Goal: Transaction & Acquisition: Purchase product/service

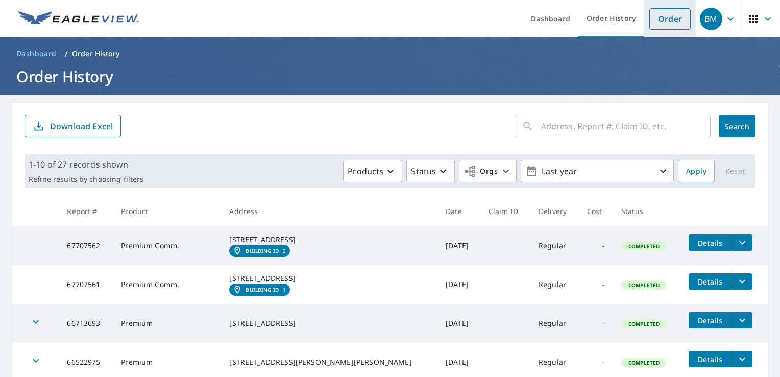
click at [661, 24] on link "Order" at bounding box center [670, 18] width 41 height 21
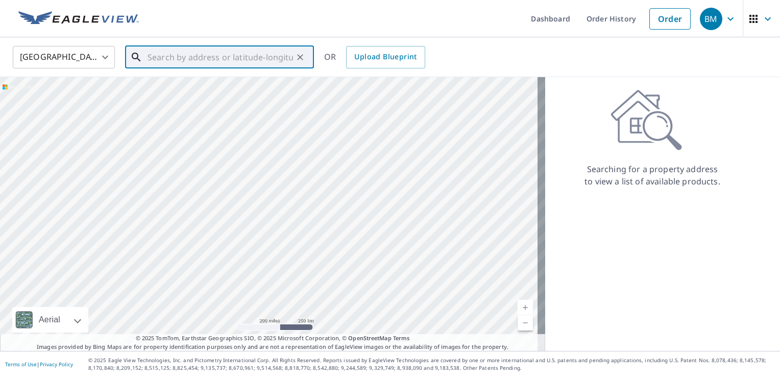
click at [158, 54] on input "text" at bounding box center [221, 57] width 146 height 29
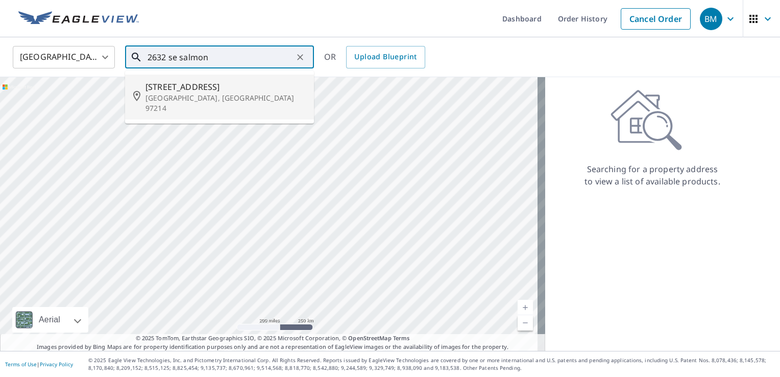
click at [176, 97] on p "[GEOGRAPHIC_DATA], [GEOGRAPHIC_DATA] 97214" at bounding box center [226, 103] width 160 height 20
type input "[STREET_ADDRESS]"
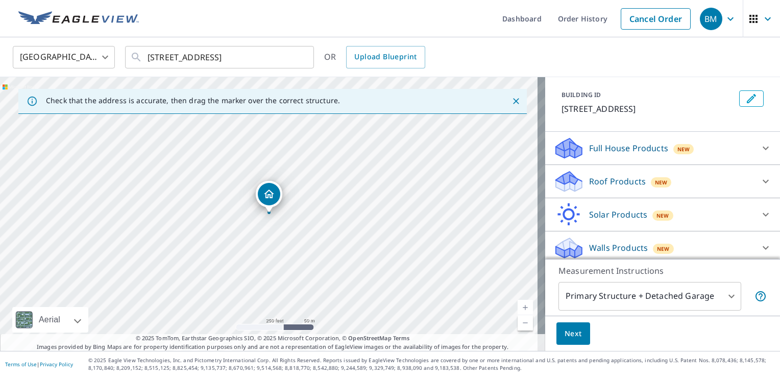
scroll to position [56, 0]
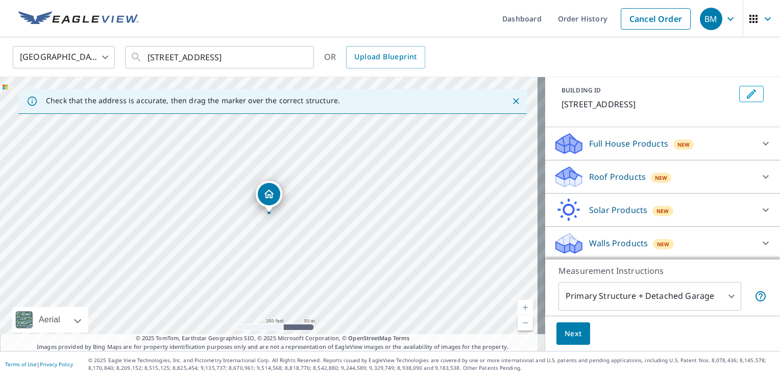
click at [518, 323] on link "Current Level 17, Zoom Out" at bounding box center [525, 322] width 15 height 15
click at [518, 308] on link "Current Level 16, Zoom In" at bounding box center [525, 307] width 15 height 15
click at [518, 308] on link "Current Level 17, Zoom In" at bounding box center [525, 307] width 15 height 15
click at [518, 308] on link "Current Level 18, Zoom In" at bounding box center [525, 307] width 15 height 15
click at [518, 308] on link "Current Level 19, Zoom In" at bounding box center [525, 307] width 15 height 15
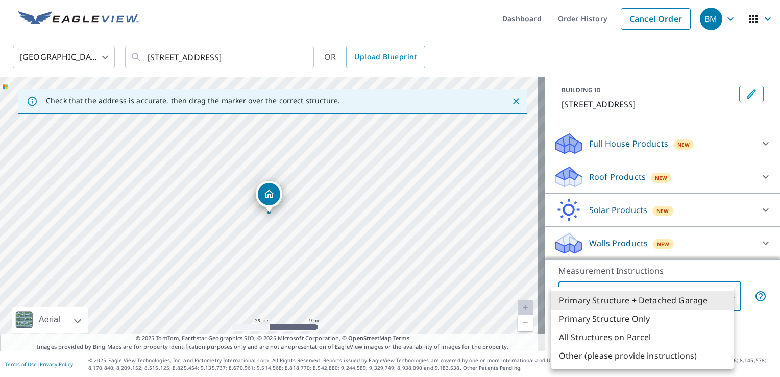
click at [723, 294] on body "BM BM Dashboard Order History Cancel Order BM [GEOGRAPHIC_DATA] [GEOGRAPHIC_DAT…" at bounding box center [390, 188] width 780 height 377
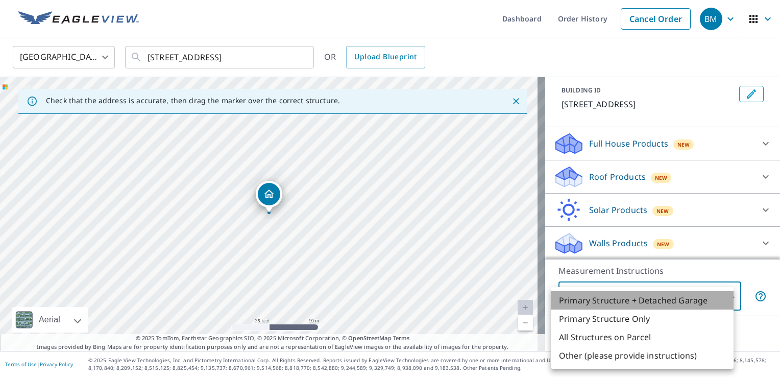
click at [723, 294] on li "Primary Structure + Detached Garage" at bounding box center [642, 300] width 183 height 18
